Goal: Navigation & Orientation: Find specific page/section

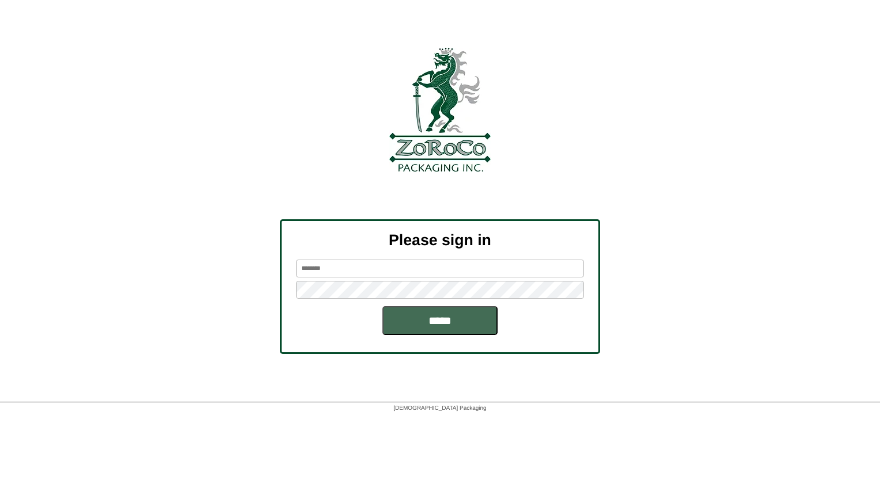
type input "*******"
click at [441, 327] on input "*****" at bounding box center [439, 320] width 115 height 29
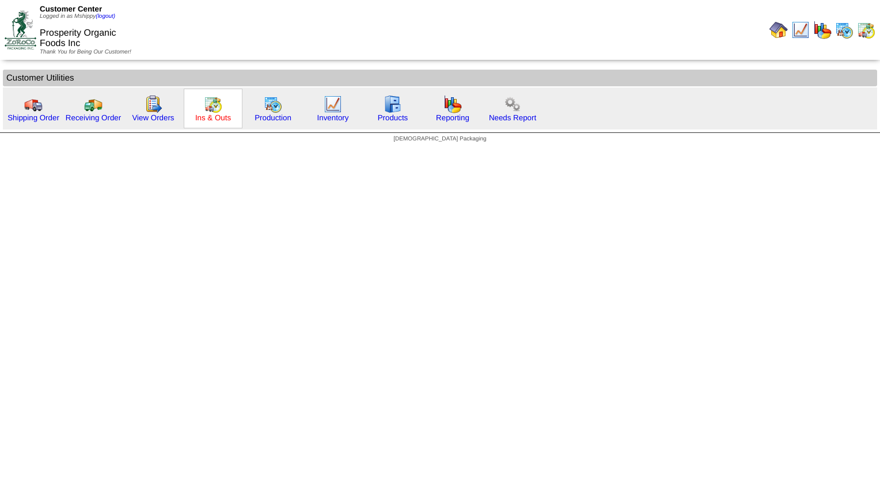
click at [203, 117] on link "Ins & Outs" at bounding box center [213, 117] width 36 height 9
